Goal: Task Accomplishment & Management: Manage account settings

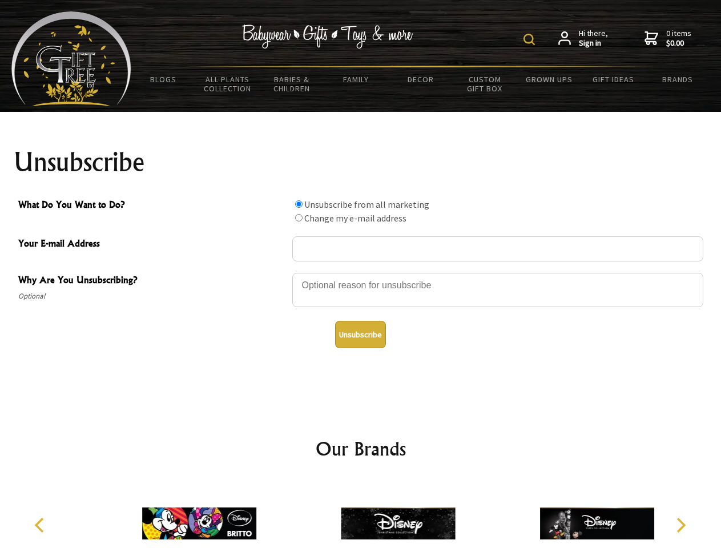
click at [531, 39] on img at bounding box center [529, 39] width 11 height 11
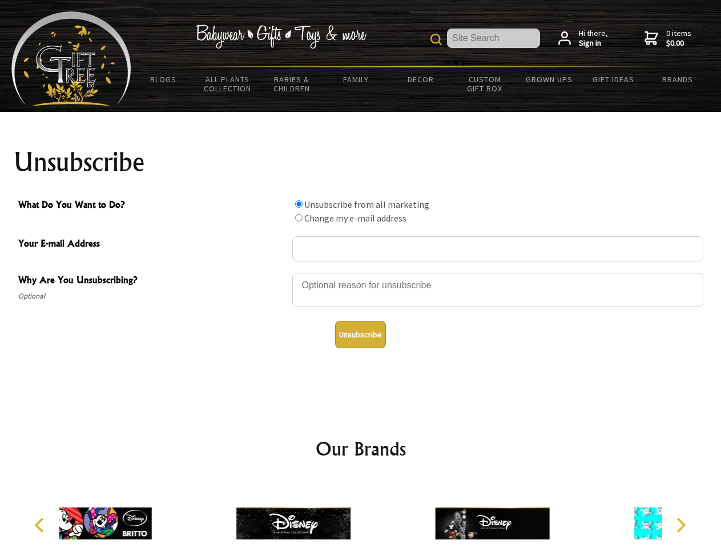
click at [361, 272] on div at bounding box center [497, 292] width 411 height 40
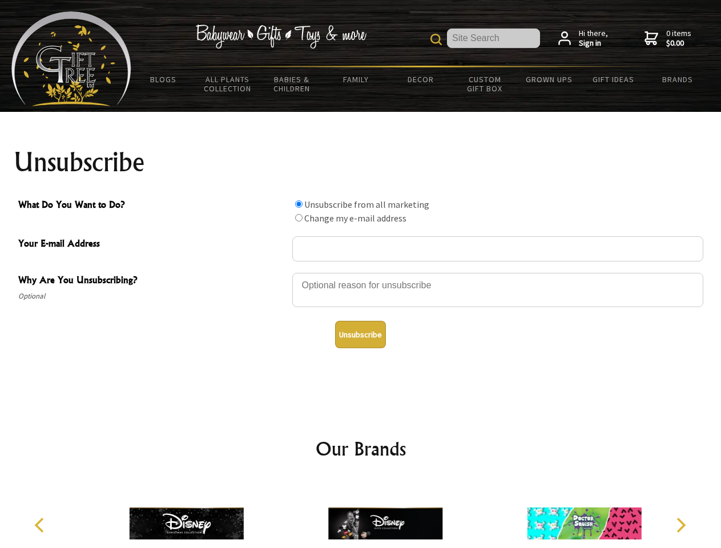
click at [299, 204] on input "What Do You Want to Do?" at bounding box center [298, 203] width 7 height 7
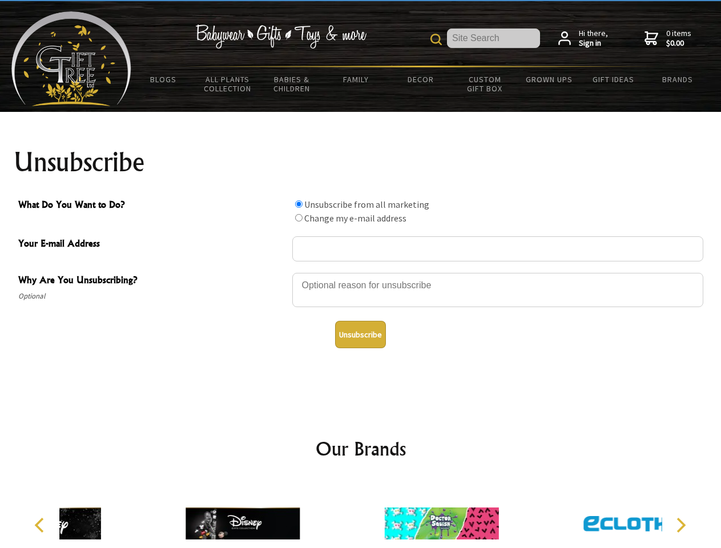
click at [299, 218] on input "What Do You Want to Do?" at bounding box center [298, 217] width 7 height 7
radio input "true"
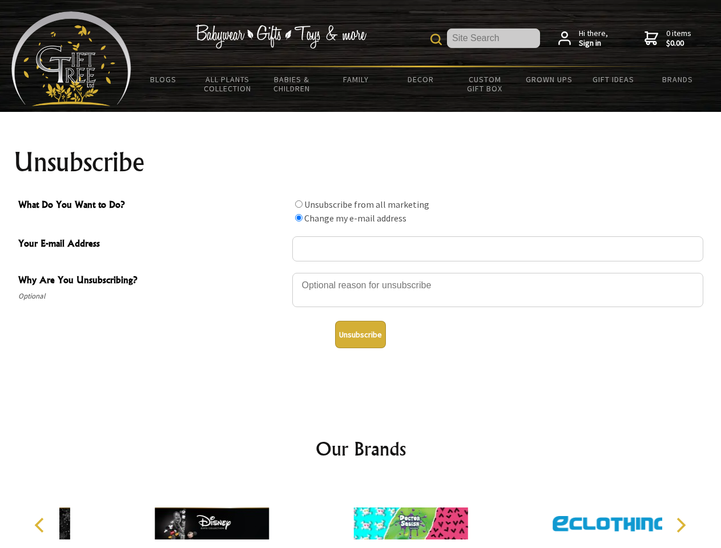
click at [360, 335] on button "Unsubscribe" at bounding box center [360, 334] width 51 height 27
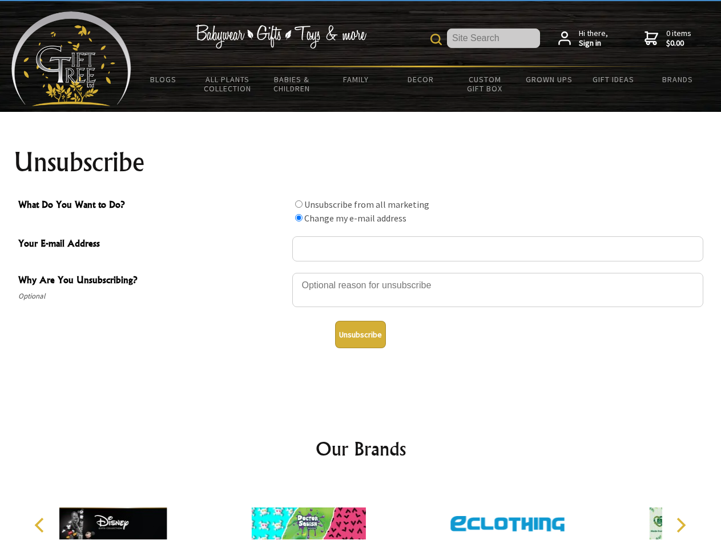
click at [361, 515] on img at bounding box center [309, 524] width 114 height 86
click at [41, 525] on icon "Previous" at bounding box center [40, 525] width 15 height 15
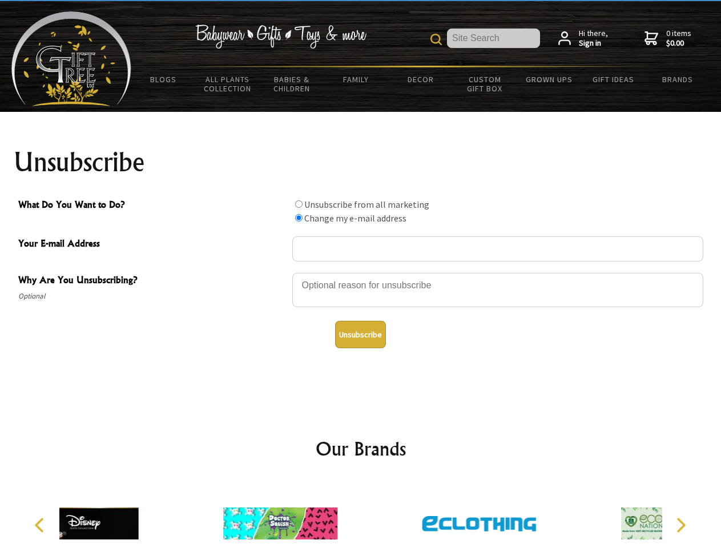
click at [681, 525] on icon "Next" at bounding box center [680, 525] width 15 height 15
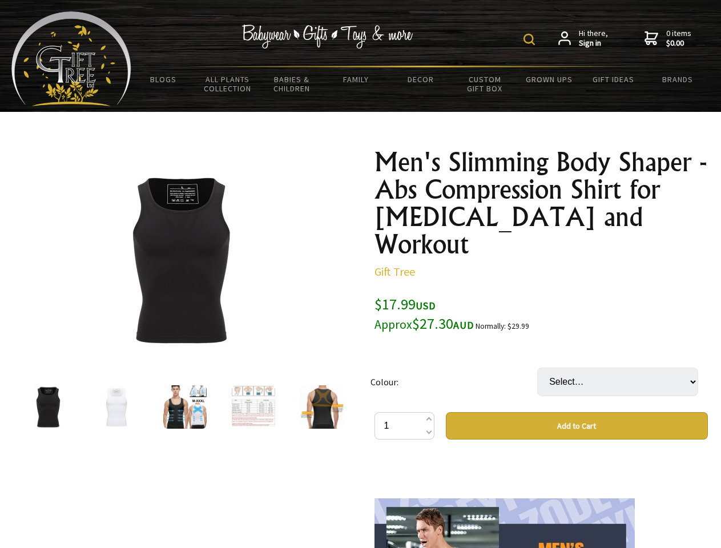
click at [531, 39] on img at bounding box center [529, 39] width 11 height 11
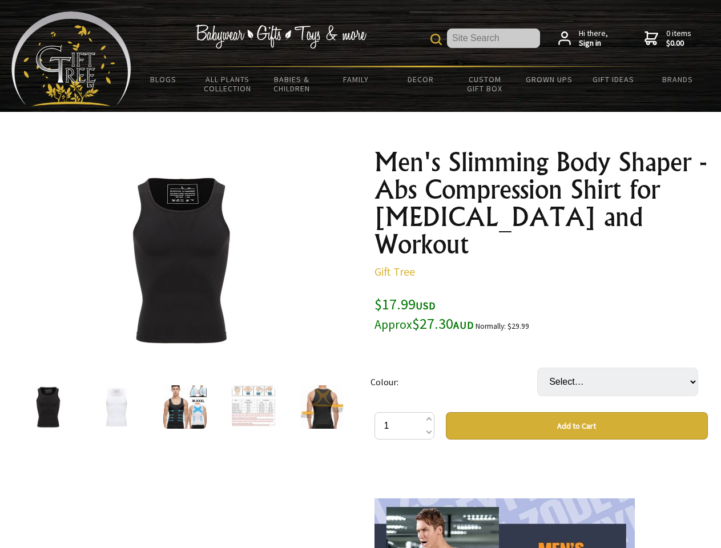
click at [180, 260] on img at bounding box center [180, 260] width 178 height 178
